Goal: Task Accomplishment & Management: Manage account settings

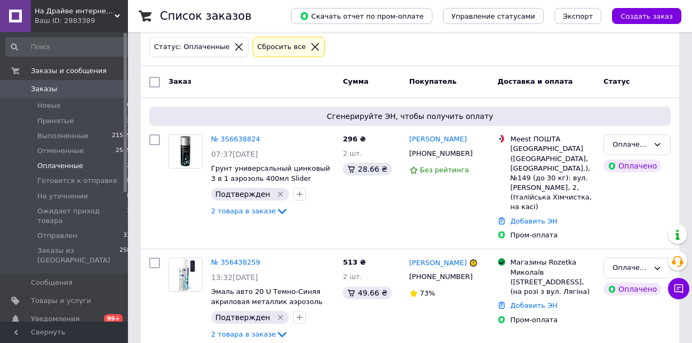
scroll to position [55, 0]
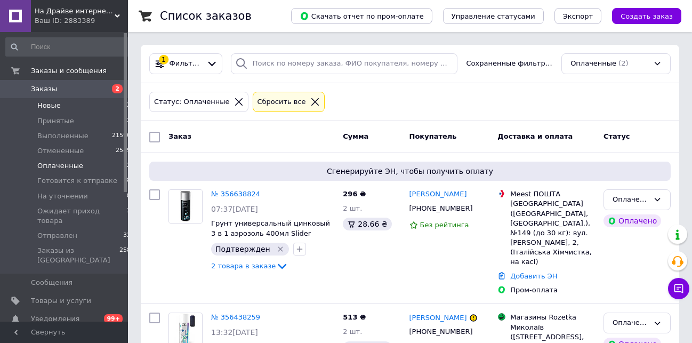
click at [59, 109] on li "Новые 2" at bounding box center [68, 105] width 137 height 15
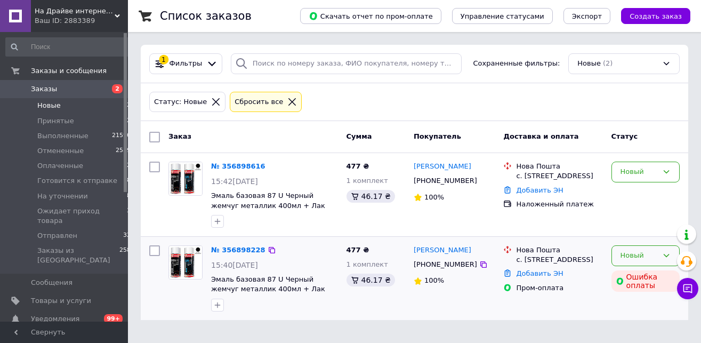
click at [659, 252] on div "Новый" at bounding box center [645, 255] width 68 height 21
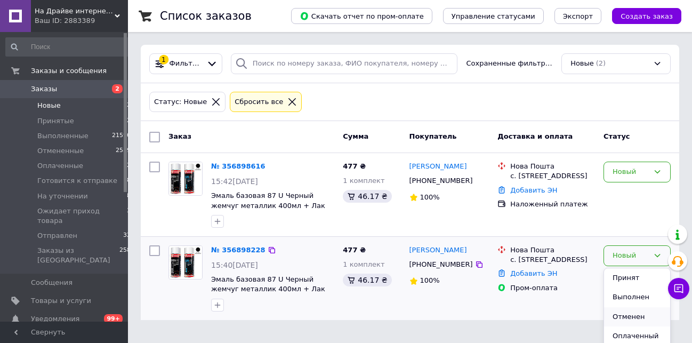
click at [631, 316] on li "Отменен" at bounding box center [637, 317] width 66 height 20
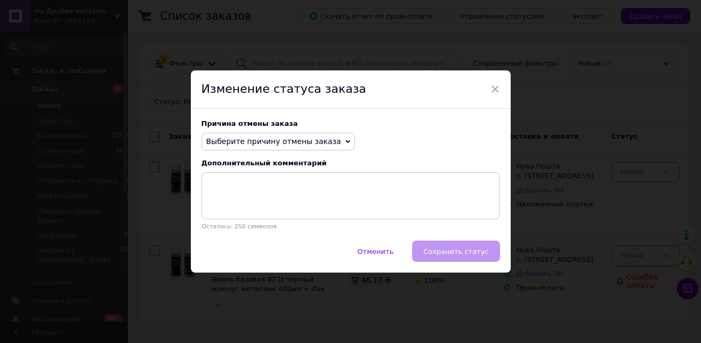
click at [345, 143] on icon at bounding box center [347, 141] width 5 height 5
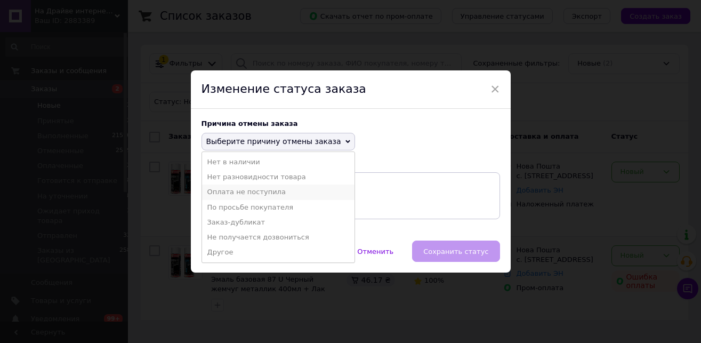
click at [262, 193] on li "Оплата не поступила" at bounding box center [278, 191] width 152 height 15
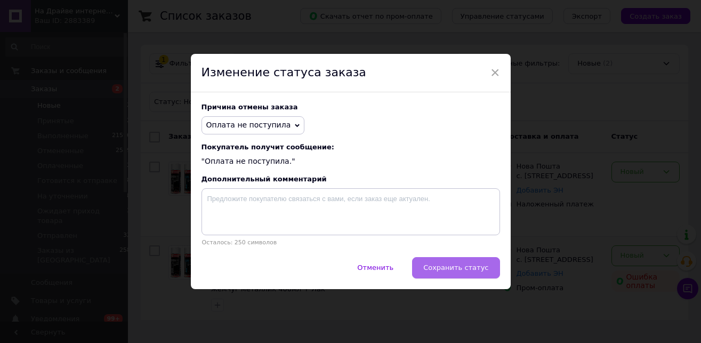
click at [451, 270] on span "Сохранить статус" at bounding box center [455, 267] width 65 height 8
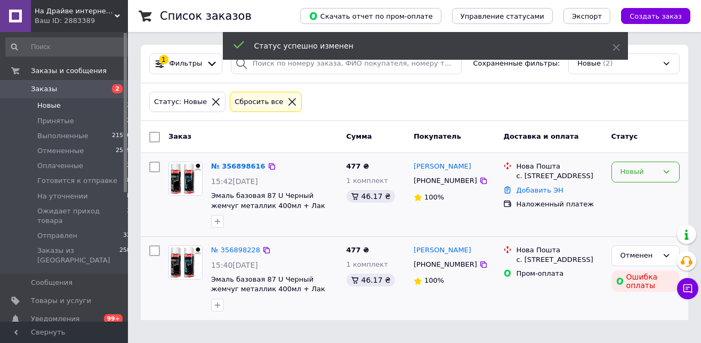
click at [647, 173] on div "Новый" at bounding box center [638, 171] width 37 height 11
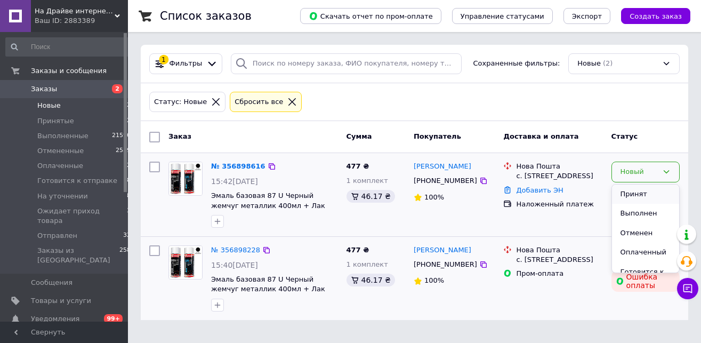
click at [630, 196] on li "Принят" at bounding box center [645, 194] width 67 height 20
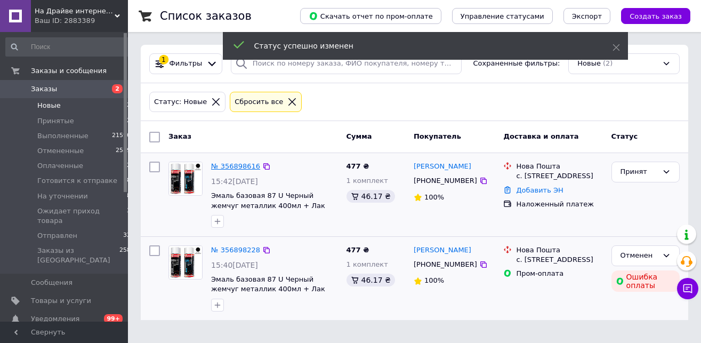
click at [234, 167] on link "№ 356898616" at bounding box center [235, 166] width 49 height 8
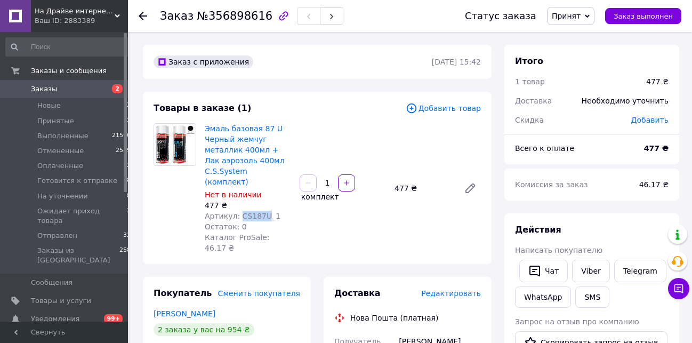
drag, startPoint x: 263, startPoint y: 206, endPoint x: 238, endPoint y: 205, distance: 24.5
click at [238, 212] on span "Артикул: CS187U_1" at bounding box center [243, 216] width 76 height 9
copy span "CS187U"
click at [586, 273] on link "Viber" at bounding box center [590, 271] width 37 height 22
click at [591, 266] on link "Viber" at bounding box center [590, 271] width 37 height 22
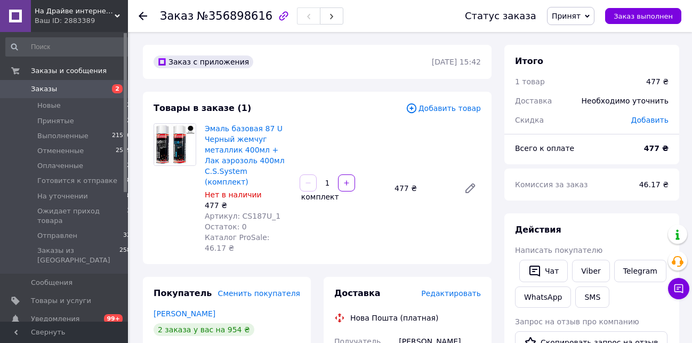
click at [344, 233] on div "Эмаль базовая 87 U Черный жемчуг металлик 400мл + Лак аэрозоль 400мл C.S.System…" at bounding box center [342, 188] width 285 height 134
click at [473, 289] on span "Редактировать" at bounding box center [451, 293] width 60 height 9
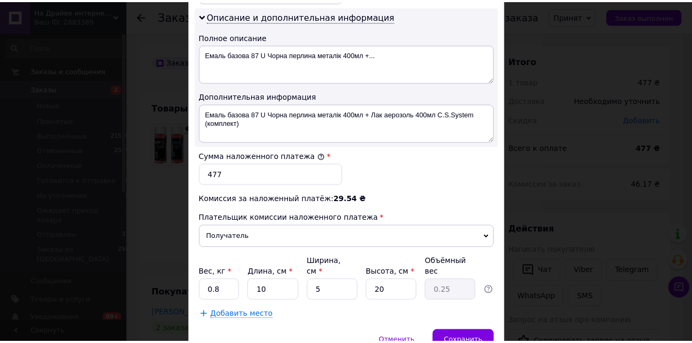
scroll to position [547, 0]
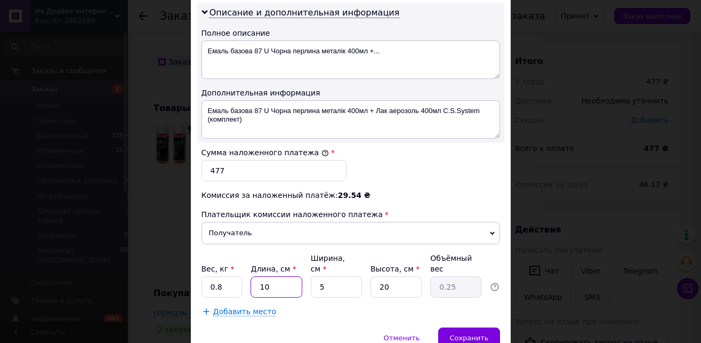
click at [272, 277] on input "10" at bounding box center [275, 286] width 51 height 21
type input "1"
type input "0.1"
type input "17"
type input "0.43"
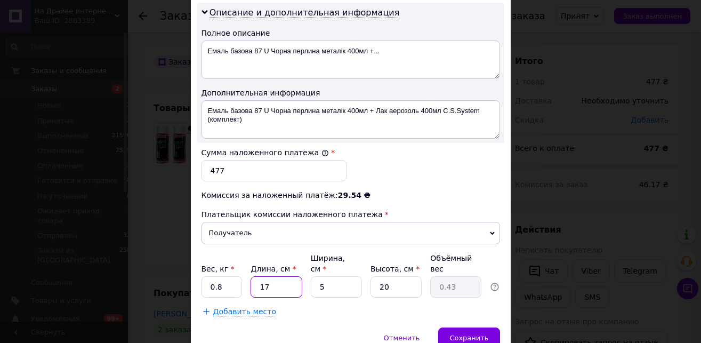
type input "17"
drag, startPoint x: 296, startPoint y: 281, endPoint x: 285, endPoint y: 284, distance: 12.0
click at [311, 284] on input "5" at bounding box center [336, 286] width 51 height 21
type input "1"
type input "0.1"
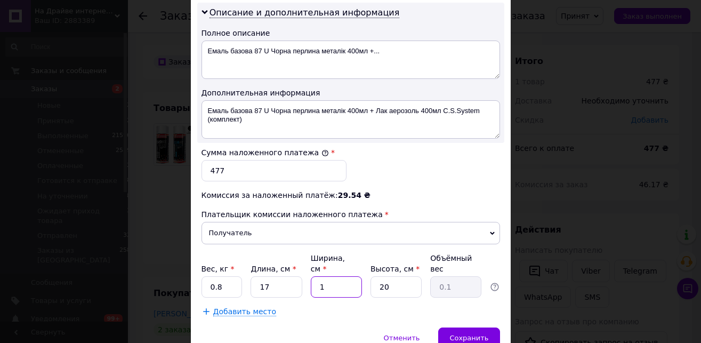
type input "10"
type input "0.85"
type input "10"
click at [452, 327] on div "Сохранить" at bounding box center [468, 337] width 61 height 21
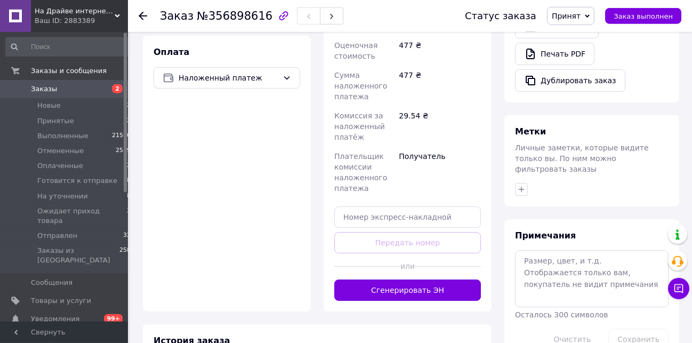
scroll to position [435, 0]
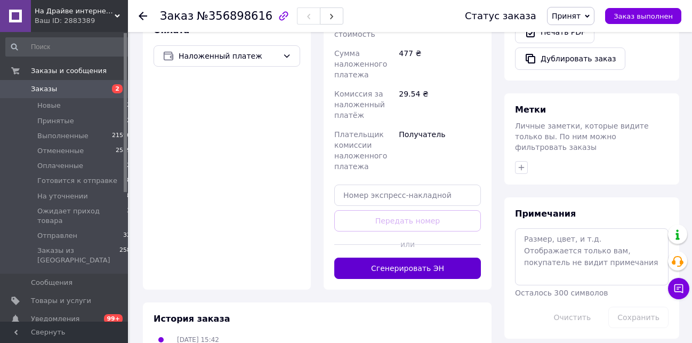
click at [439, 261] on button "Сгенерировать ЭН" at bounding box center [407, 267] width 147 height 21
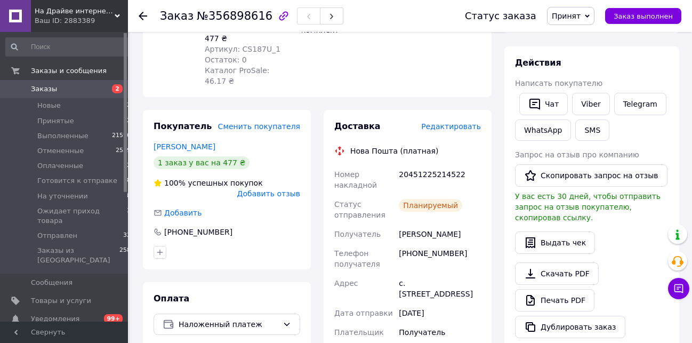
scroll to position [163, 0]
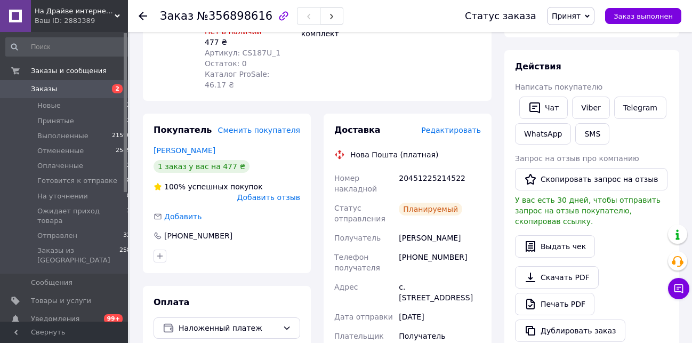
click at [428, 168] on div "20451225214522" at bounding box center [439, 183] width 86 height 30
copy div "20451225214522"
click at [571, 8] on span "Принят" at bounding box center [570, 16] width 47 height 18
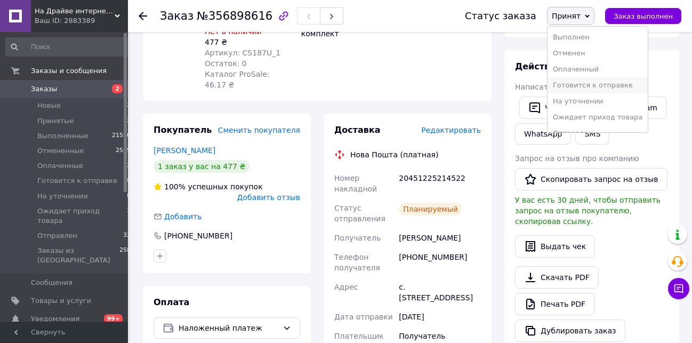
click at [578, 88] on li "Готовится к отправке" at bounding box center [597, 85] width 100 height 16
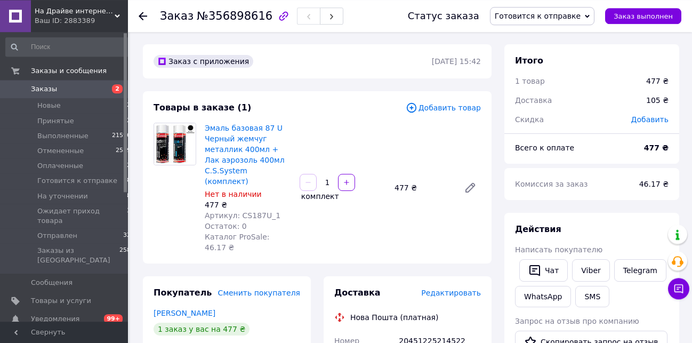
scroll to position [0, 0]
click at [143, 14] on icon at bounding box center [143, 16] width 9 height 9
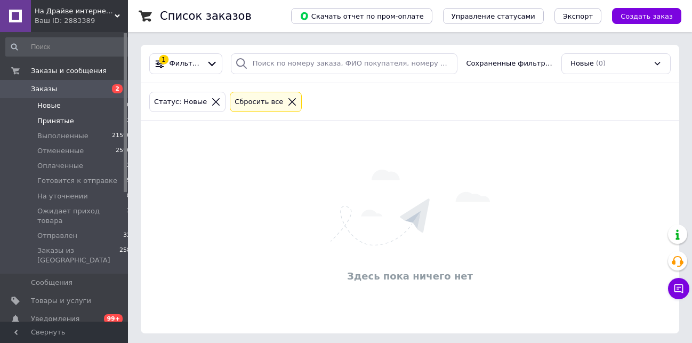
click at [51, 118] on span "Принятые" at bounding box center [55, 121] width 37 height 10
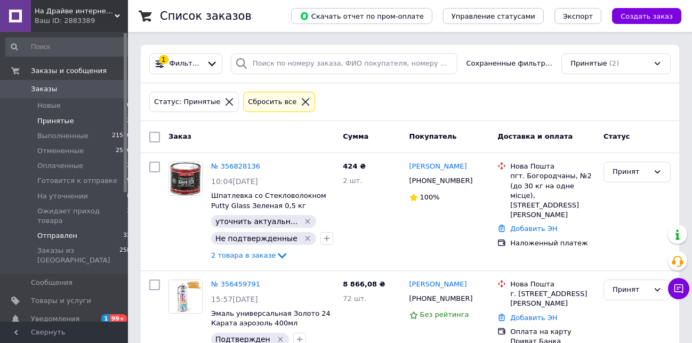
click at [47, 231] on span "Отправлен" at bounding box center [57, 236] width 40 height 10
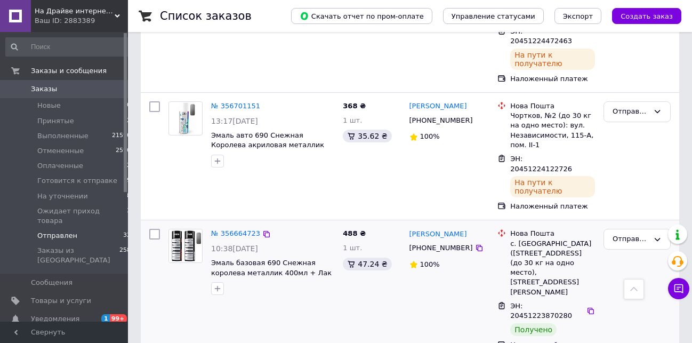
scroll to position [380, 0]
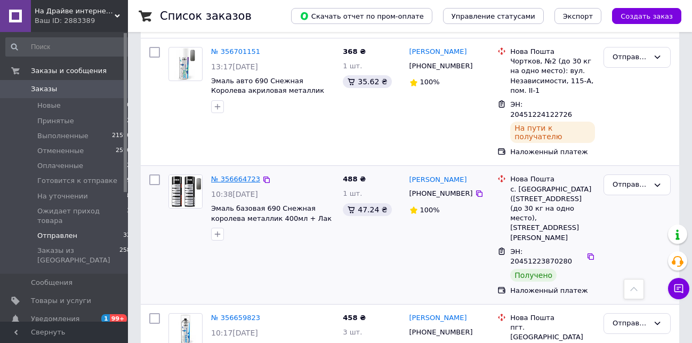
click at [238, 175] on link "№ 356664723" at bounding box center [235, 179] width 49 height 8
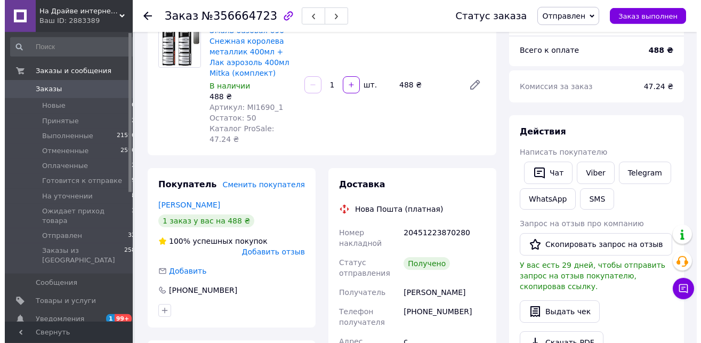
scroll to position [109, 0]
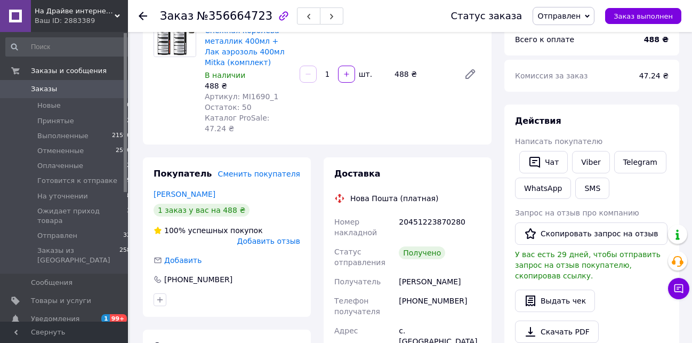
click at [260, 237] on span "Добавить отзыв" at bounding box center [268, 241] width 63 height 9
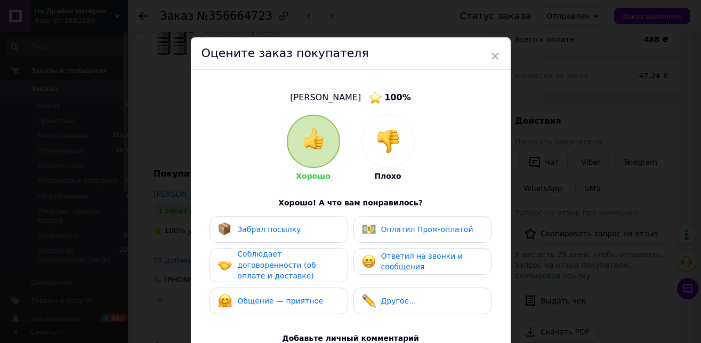
click at [308, 235] on div "Забрал посылку" at bounding box center [278, 229] width 121 height 14
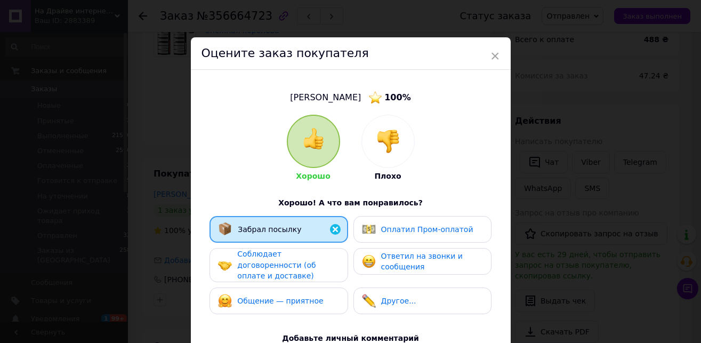
click at [305, 266] on span "Соблюдает договоренности (об оплате и доставке)" at bounding box center [276, 264] width 78 height 30
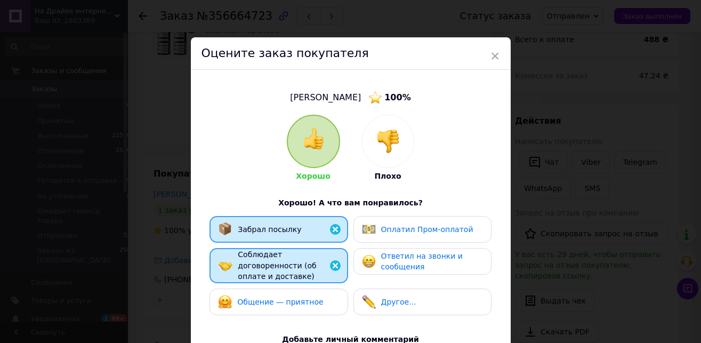
click at [307, 302] on div "Общение — приятное" at bounding box center [278, 301] width 138 height 27
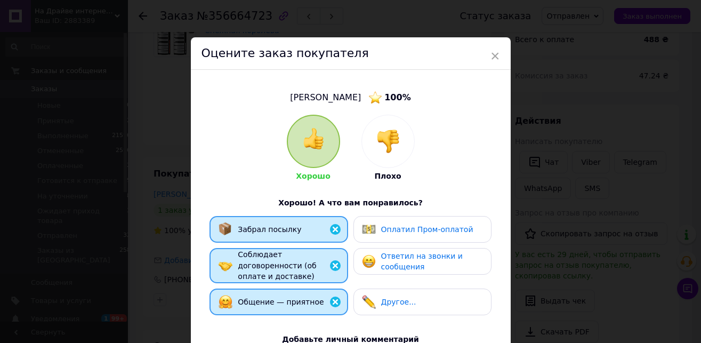
click at [386, 230] on span "Оплатил Пром-оплатой" at bounding box center [427, 229] width 92 height 9
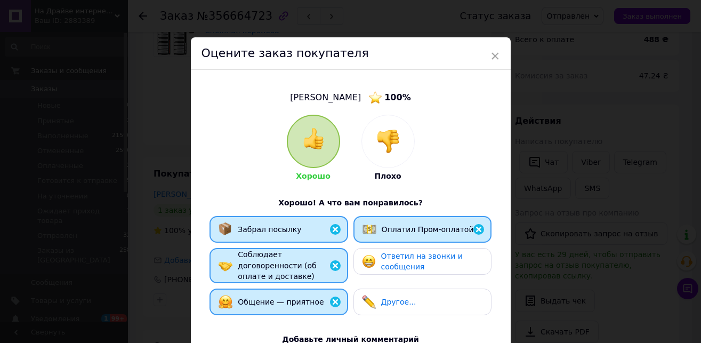
click at [405, 268] on span "Ответил на звонки и сообщения" at bounding box center [422, 262] width 82 height 20
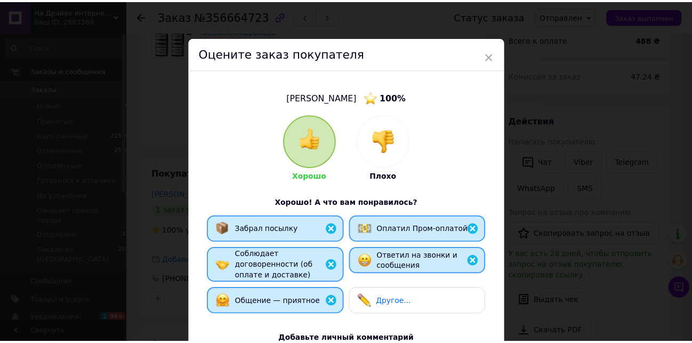
scroll to position [192, 0]
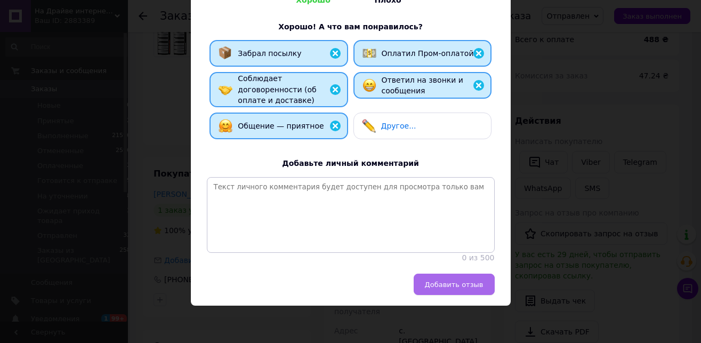
click at [451, 282] on span "Добавить отзыв" at bounding box center [454, 284] width 59 height 8
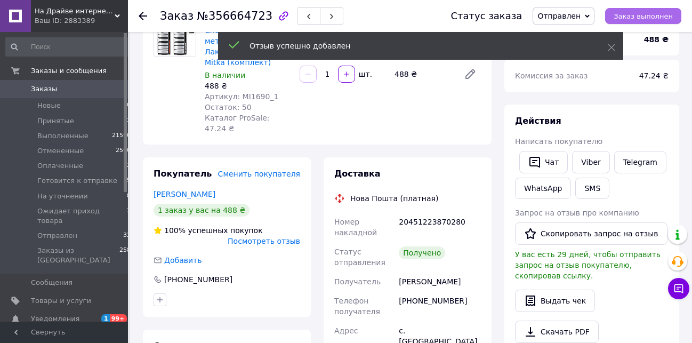
click at [662, 11] on button "Заказ выполнен" at bounding box center [643, 16] width 76 height 16
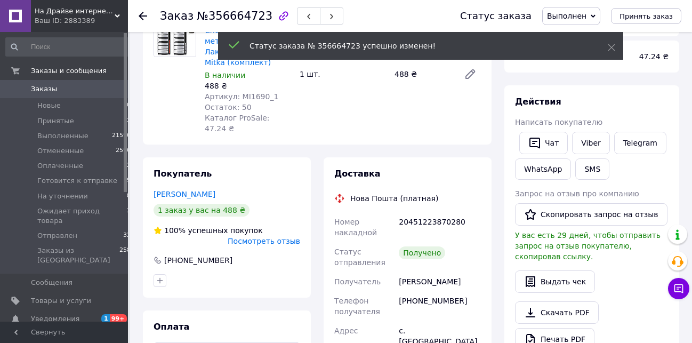
scroll to position [34, 0]
click at [141, 15] on use at bounding box center [143, 16] width 9 height 9
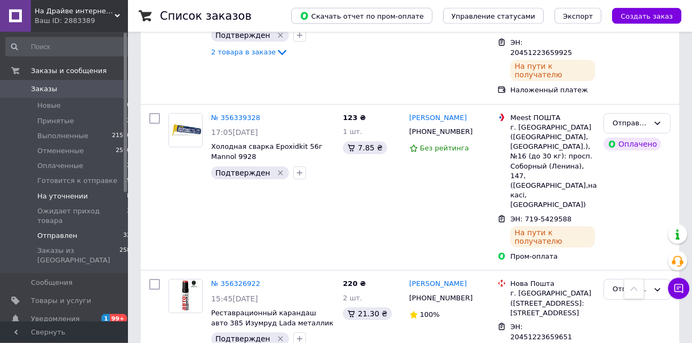
scroll to position [3253, 0]
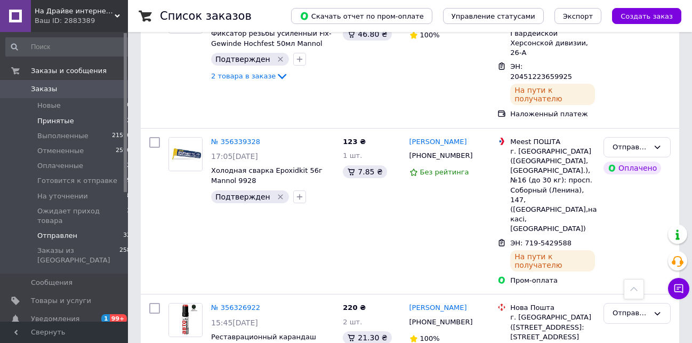
click at [56, 118] on span "Принятые" at bounding box center [55, 121] width 37 height 10
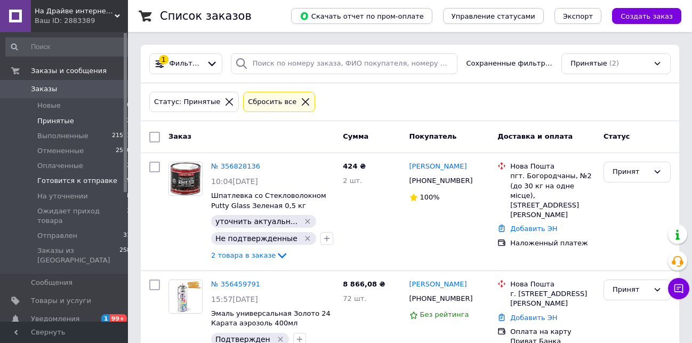
click at [72, 183] on span "Готовится к отправке" at bounding box center [77, 181] width 80 height 10
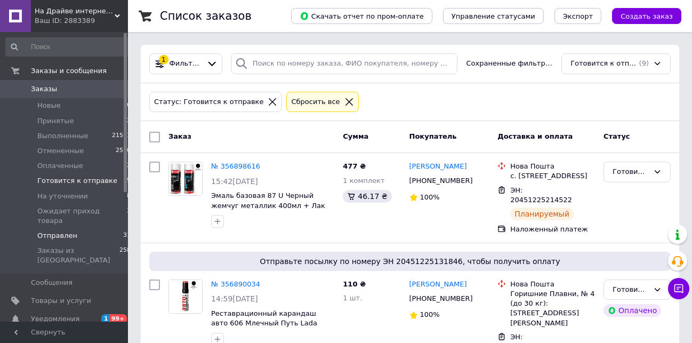
click at [47, 231] on span "Отправлен" at bounding box center [57, 236] width 40 height 10
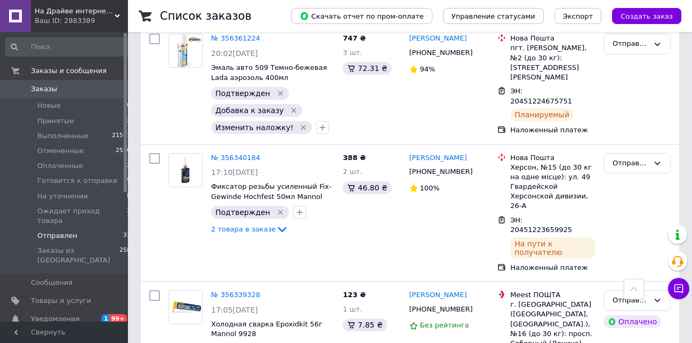
scroll to position [3016, 0]
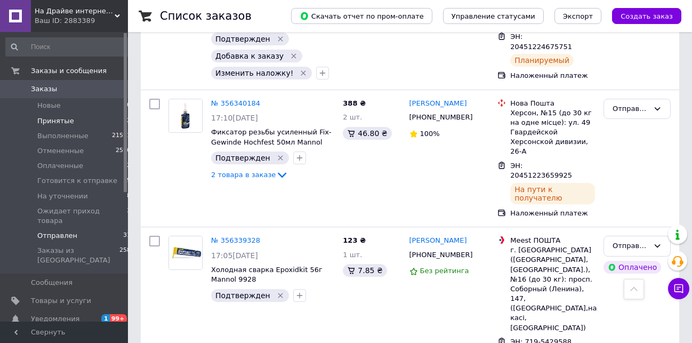
click at [52, 124] on span "Принятые" at bounding box center [55, 121] width 37 height 10
